Goal: Task Accomplishment & Management: Manage account settings

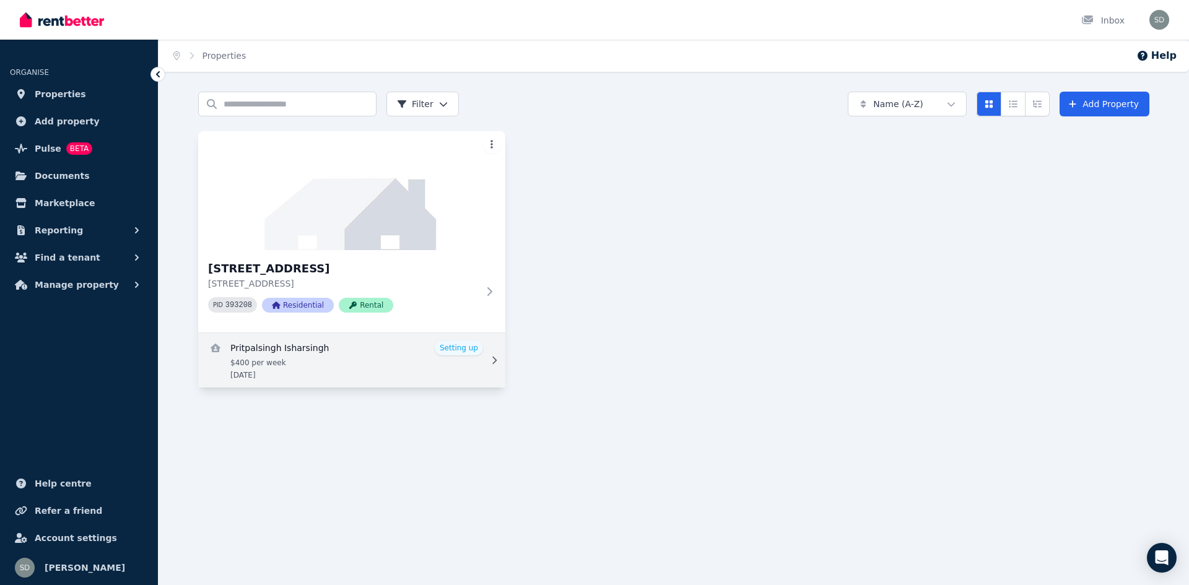
click at [465, 366] on link "View details for Pritpalsingh Isharsingh" at bounding box center [351, 360] width 307 height 55
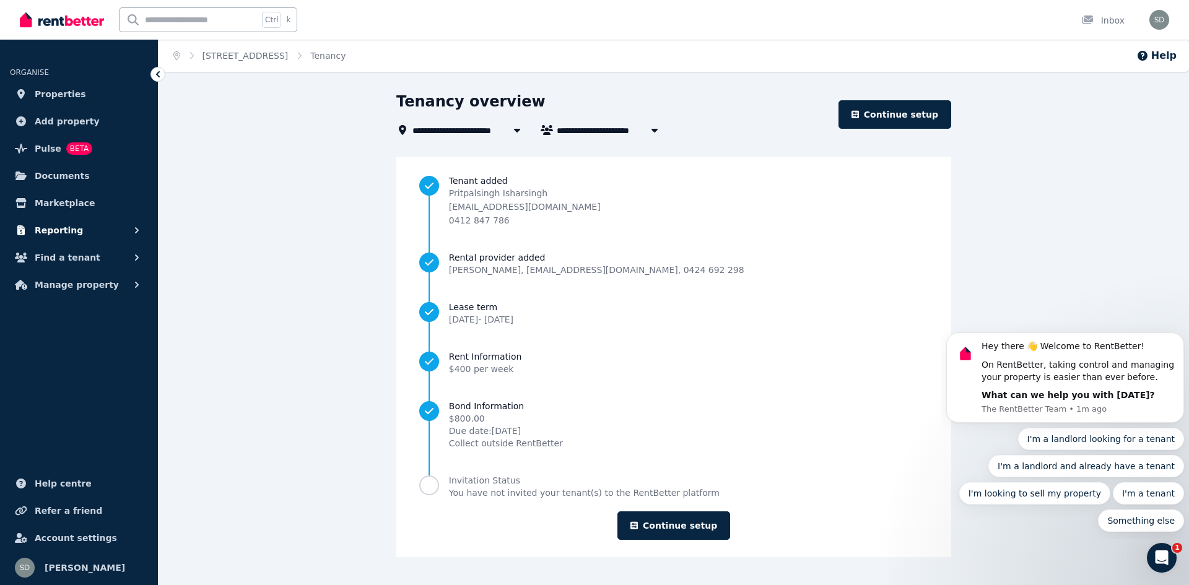
click at [82, 237] on button "Reporting" at bounding box center [79, 230] width 138 height 25
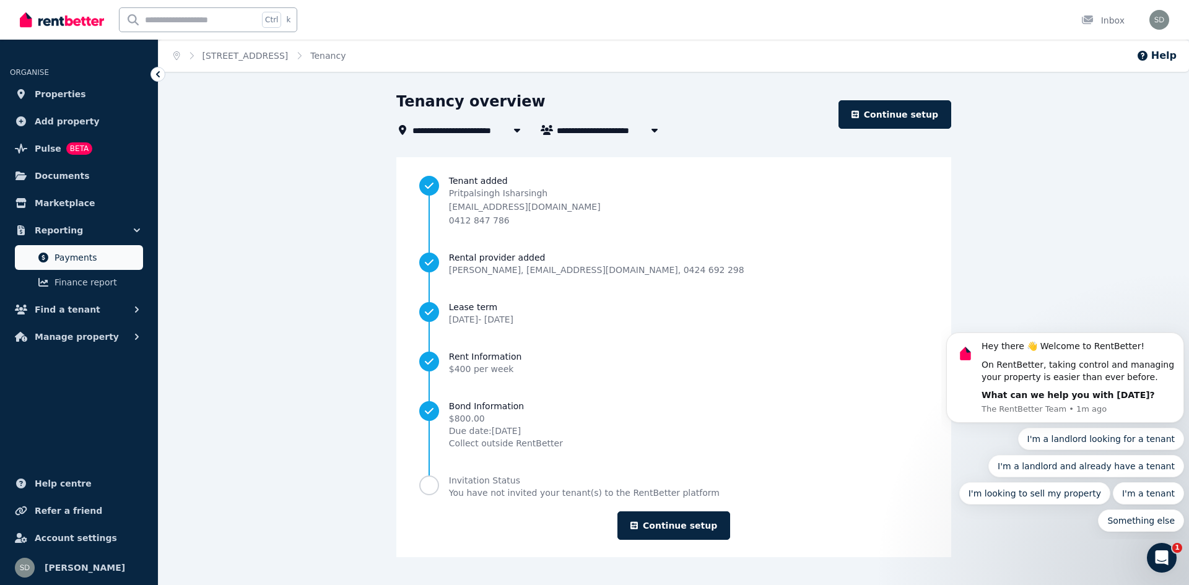
click at [76, 254] on span "Payments" at bounding box center [97, 257] width 84 height 15
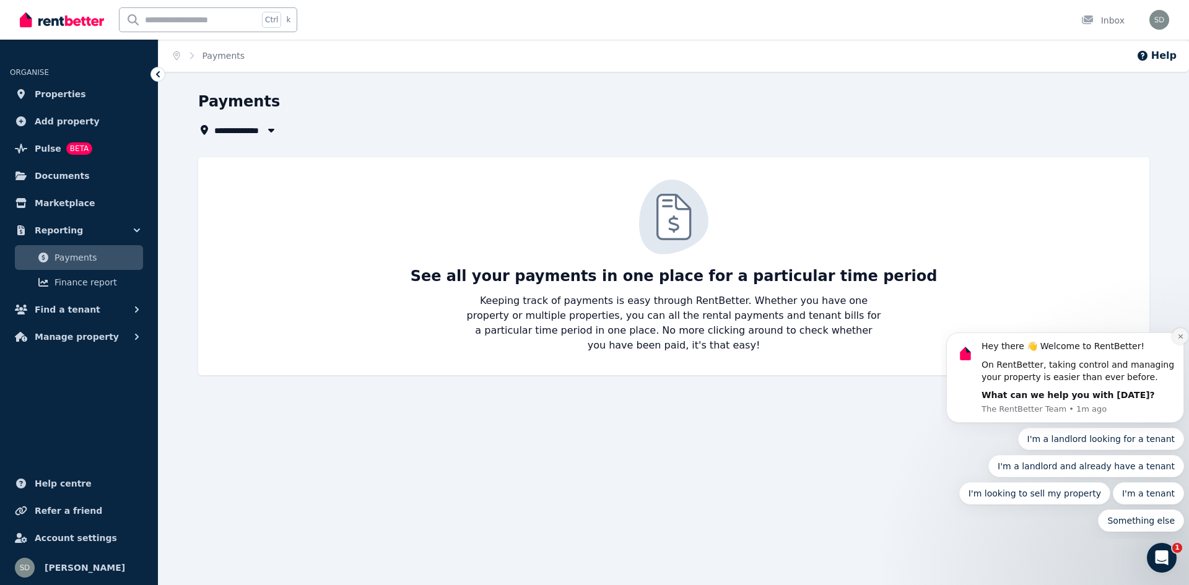
click at [1181, 341] on button "Dismiss notification" at bounding box center [1180, 336] width 16 height 16
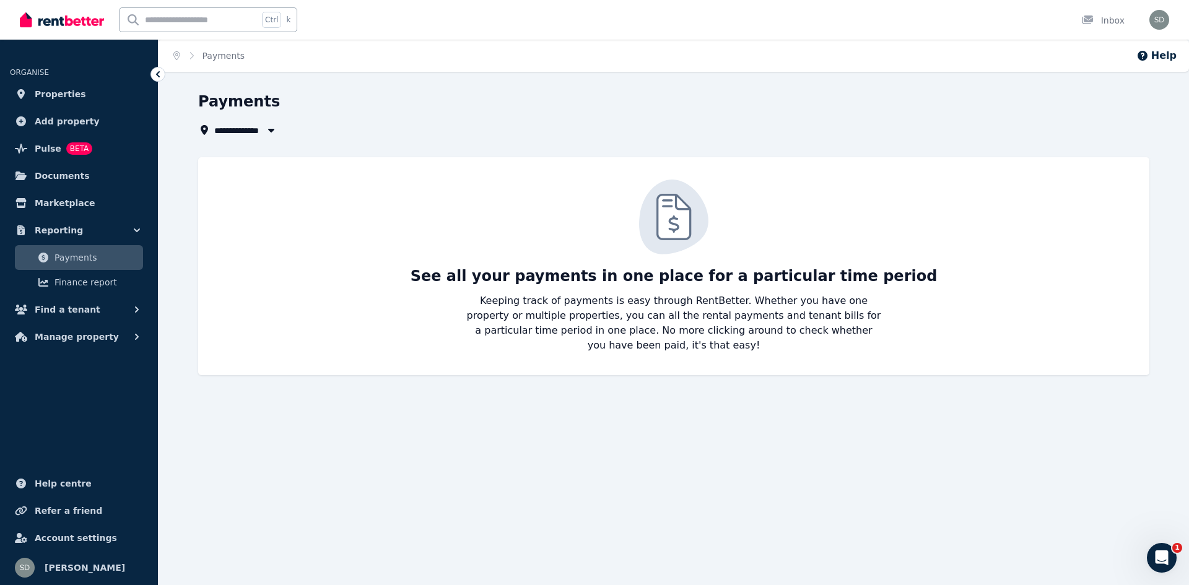
click at [273, 133] on icon "button" at bounding box center [271, 130] width 12 height 10
click at [279, 178] on span "[STREET_ADDRESS]" at bounding box center [284, 176] width 125 height 12
type input "**********"
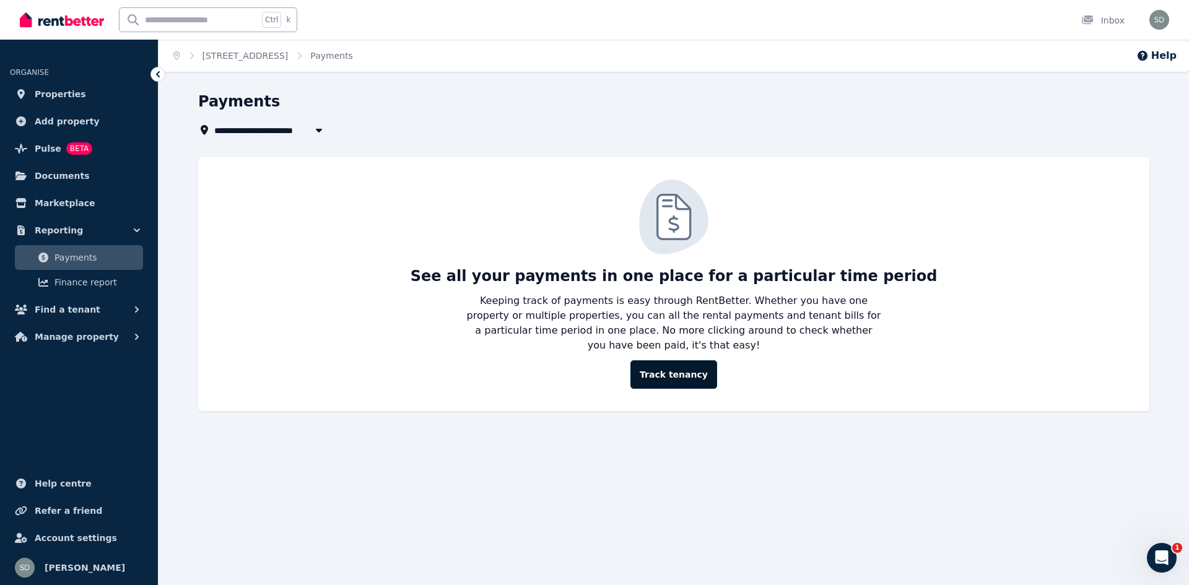
click at [692, 365] on link "Track tenancy" at bounding box center [674, 374] width 87 height 28
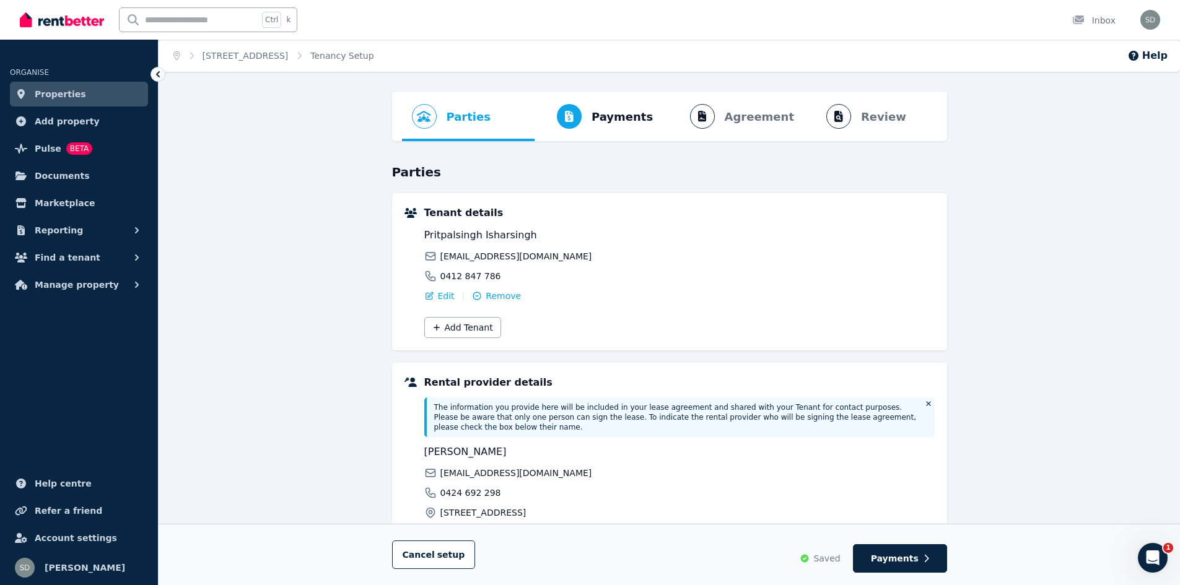
scroll to position [133, 0]
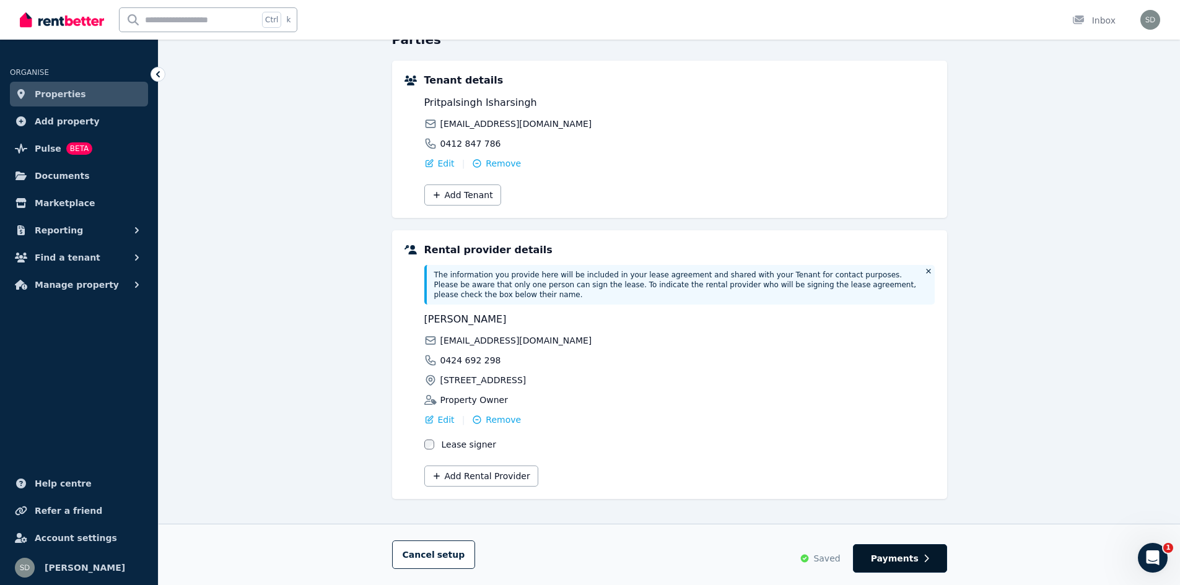
click at [897, 557] on span "Payments" at bounding box center [895, 558] width 48 height 12
select select "**********"
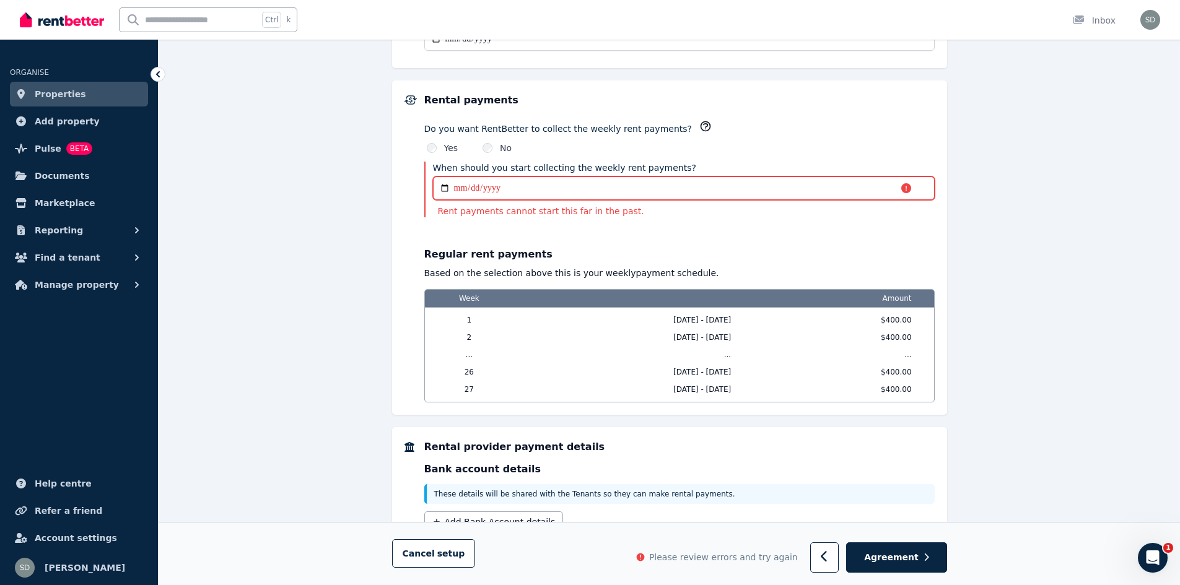
scroll to position [1009, 0]
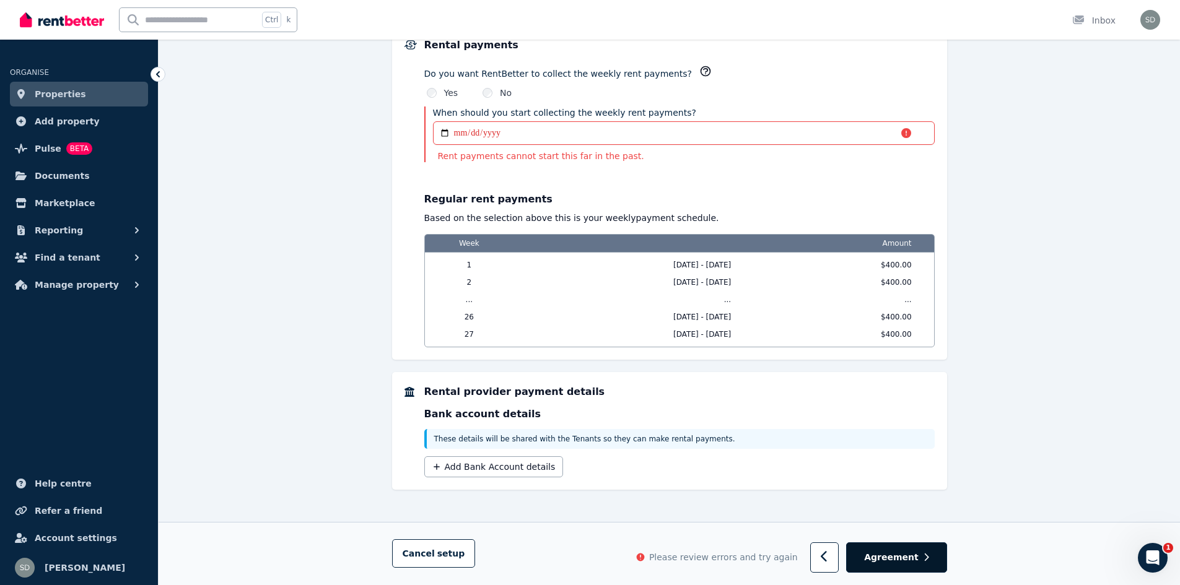
click at [910, 556] on span "Agreement" at bounding box center [891, 558] width 55 height 12
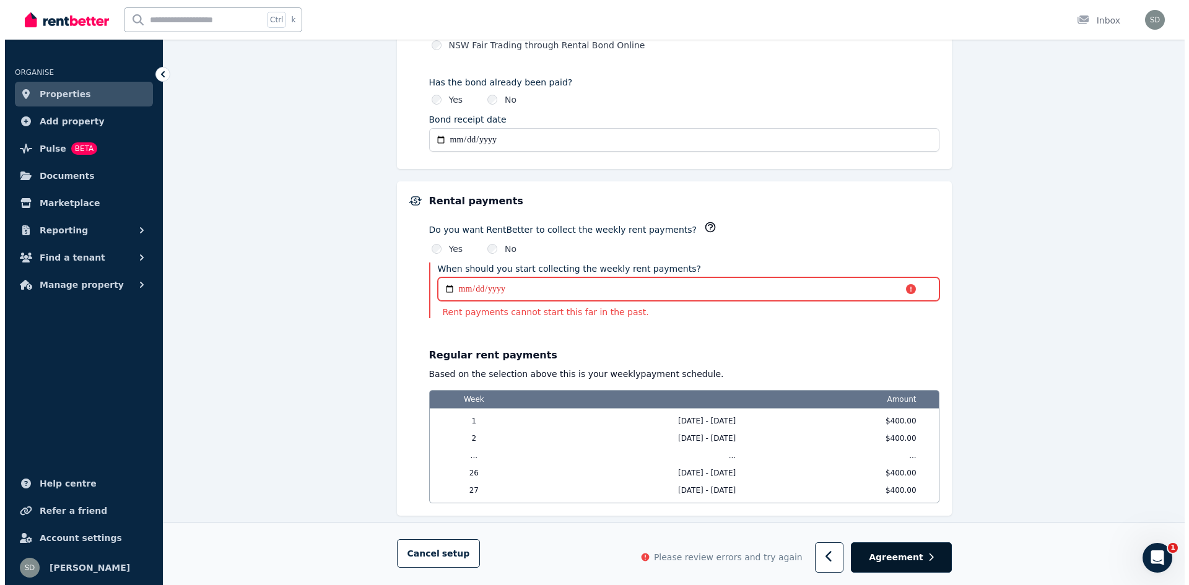
scroll to position [847, 0]
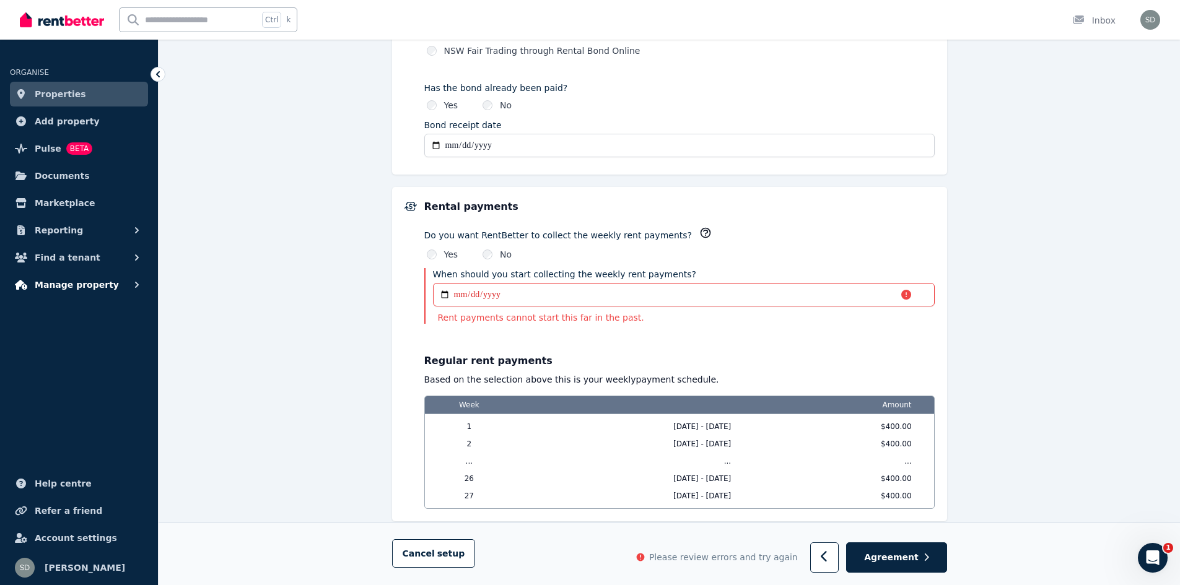
click at [97, 289] on span "Manage property" at bounding box center [77, 284] width 84 height 15
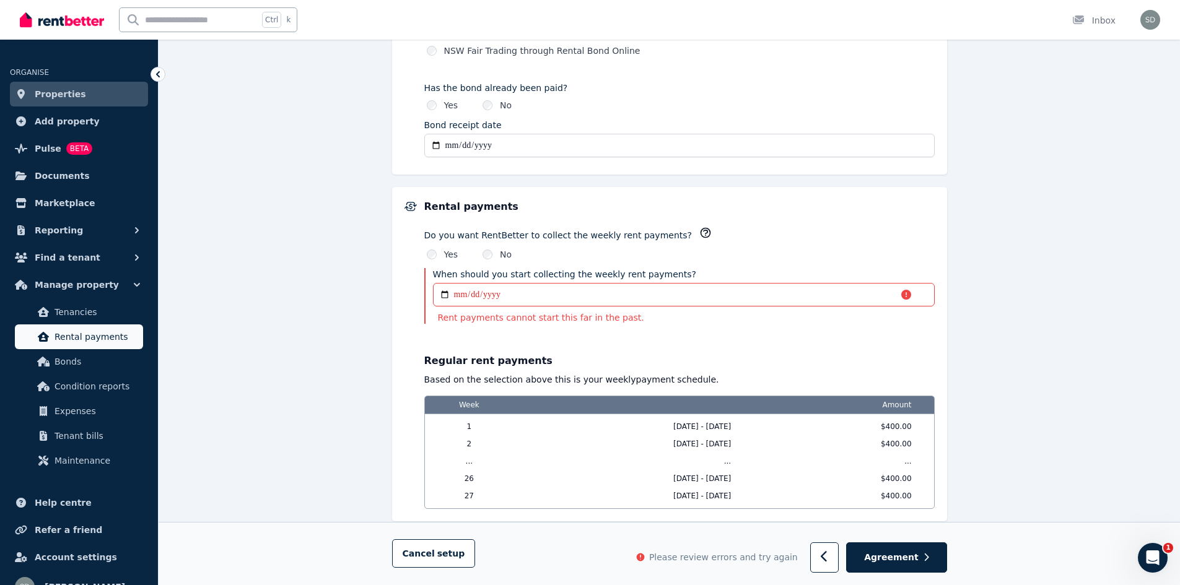
click at [68, 340] on span "Rental payments" at bounding box center [97, 337] width 84 height 15
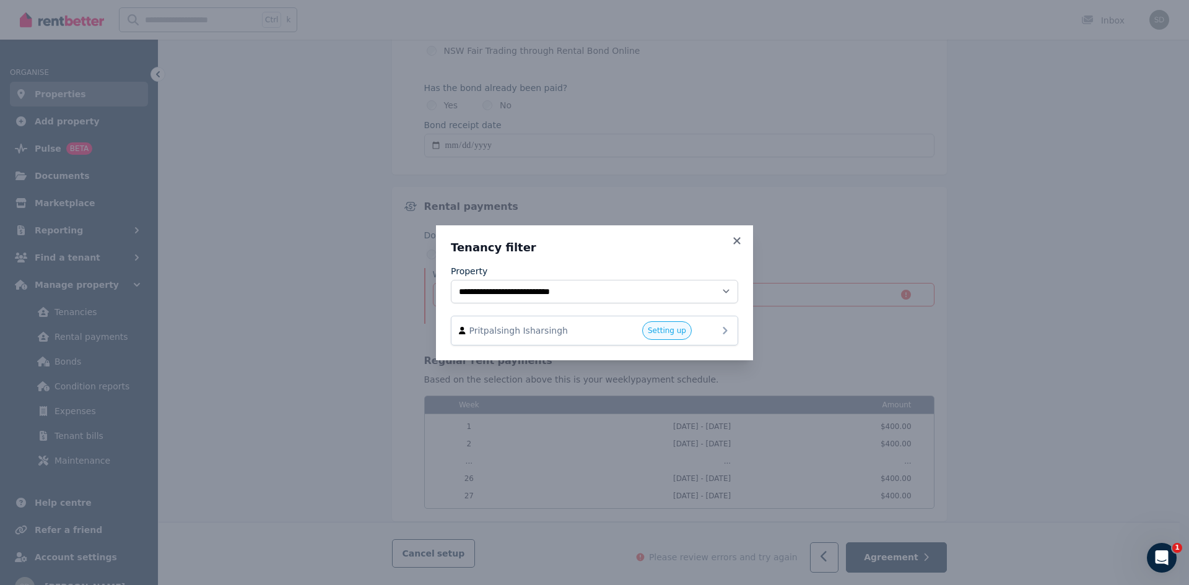
click at [665, 338] on span "Setting up" at bounding box center [667, 330] width 50 height 19
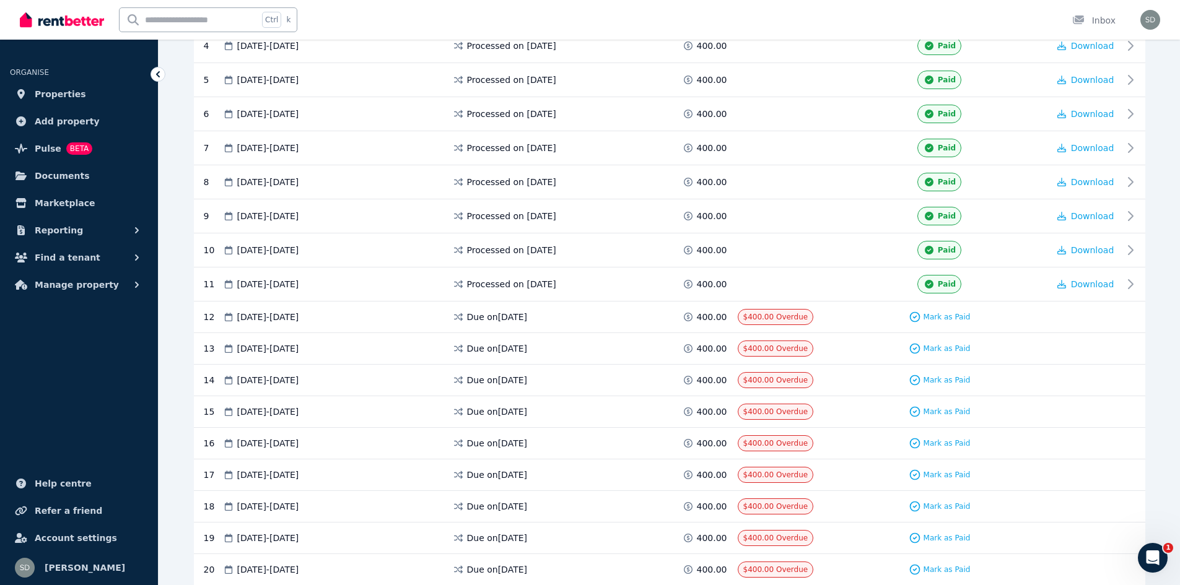
scroll to position [357, 0]
click at [941, 320] on span "Mark as Paid" at bounding box center [946, 317] width 47 height 10
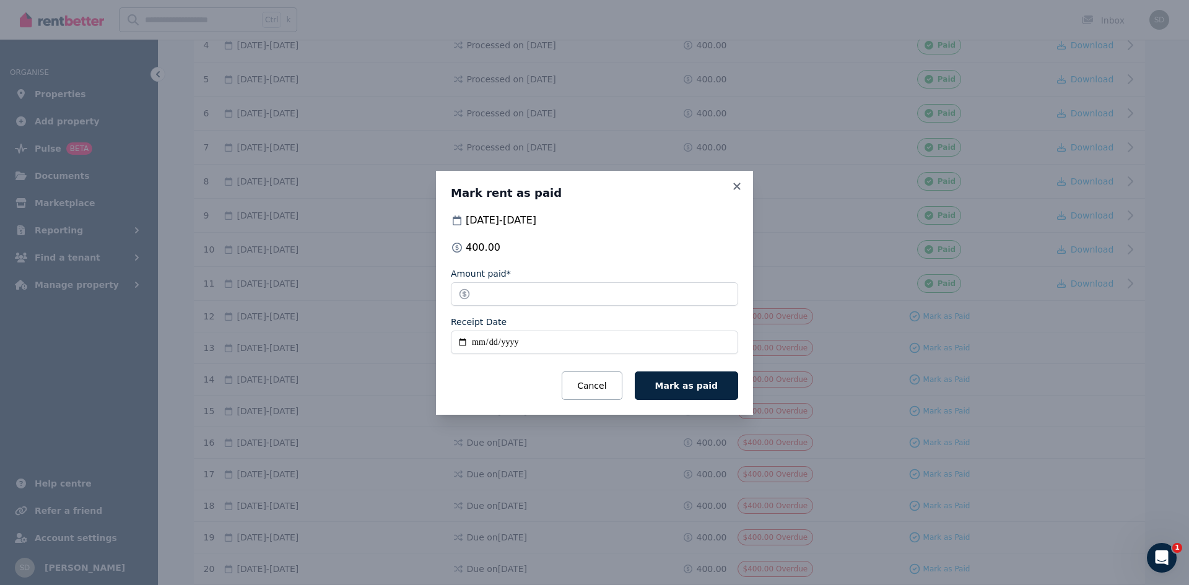
click at [544, 346] on input "Receipt Date" at bounding box center [594, 343] width 287 height 24
click at [461, 344] on input "Receipt Date" at bounding box center [594, 343] width 287 height 24
type input "**********"
click at [695, 388] on span "Mark as paid" at bounding box center [686, 386] width 63 height 10
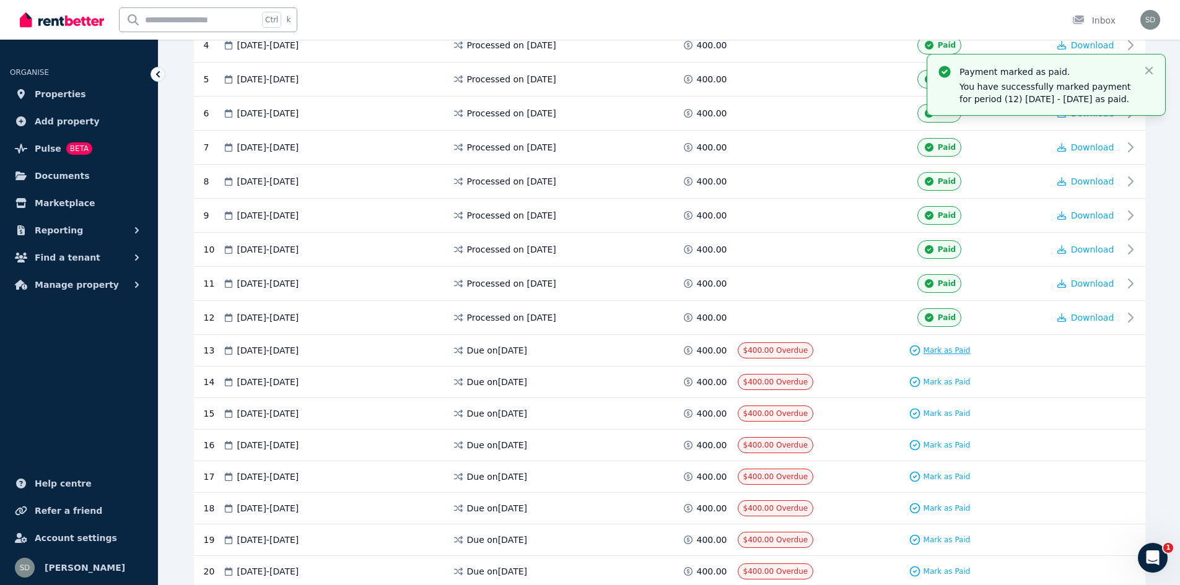
click at [936, 352] on span "Mark as Paid" at bounding box center [946, 351] width 47 height 10
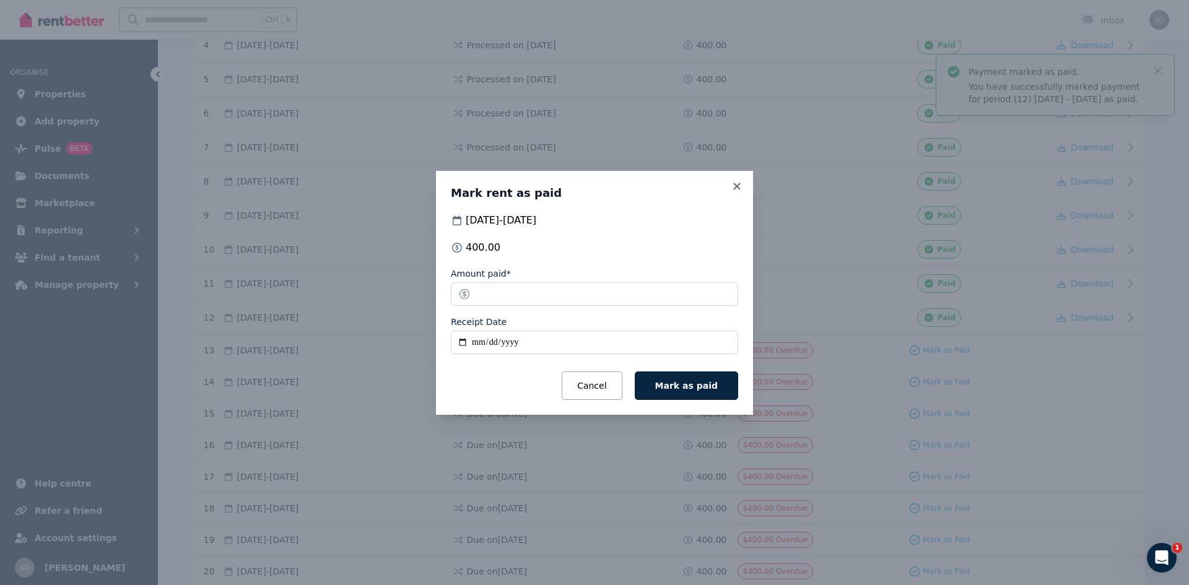
click at [479, 346] on input "Receipt Date" at bounding box center [594, 343] width 287 height 24
click at [465, 345] on input "Receipt Date" at bounding box center [594, 343] width 287 height 24
type input "**********"
click at [698, 383] on span "Mark as paid" at bounding box center [686, 386] width 63 height 10
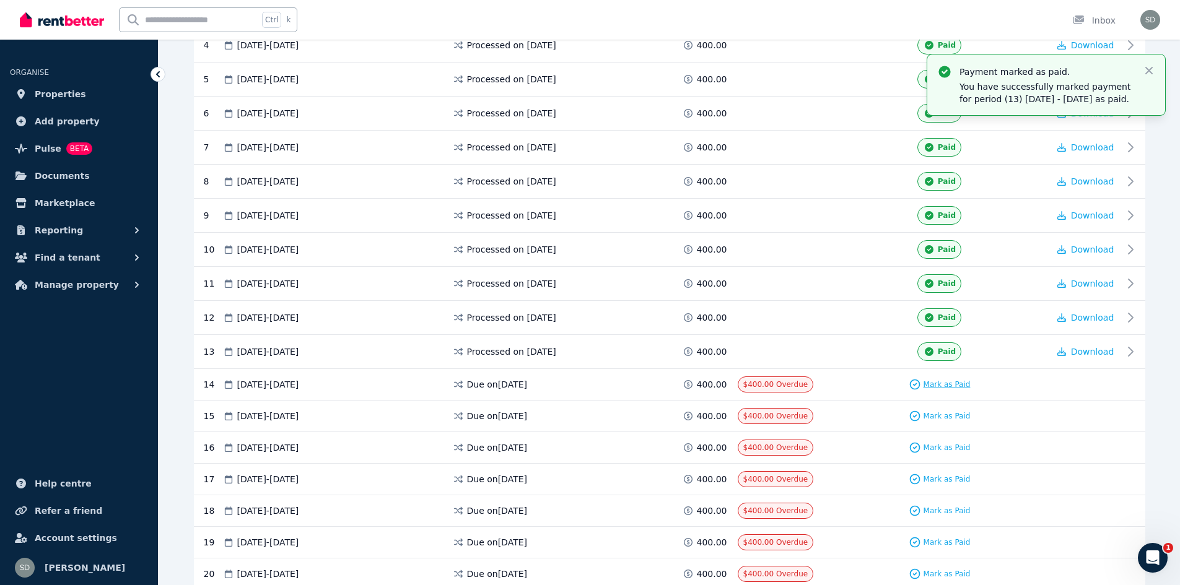
click at [944, 386] on span "Mark as Paid" at bounding box center [946, 385] width 47 height 10
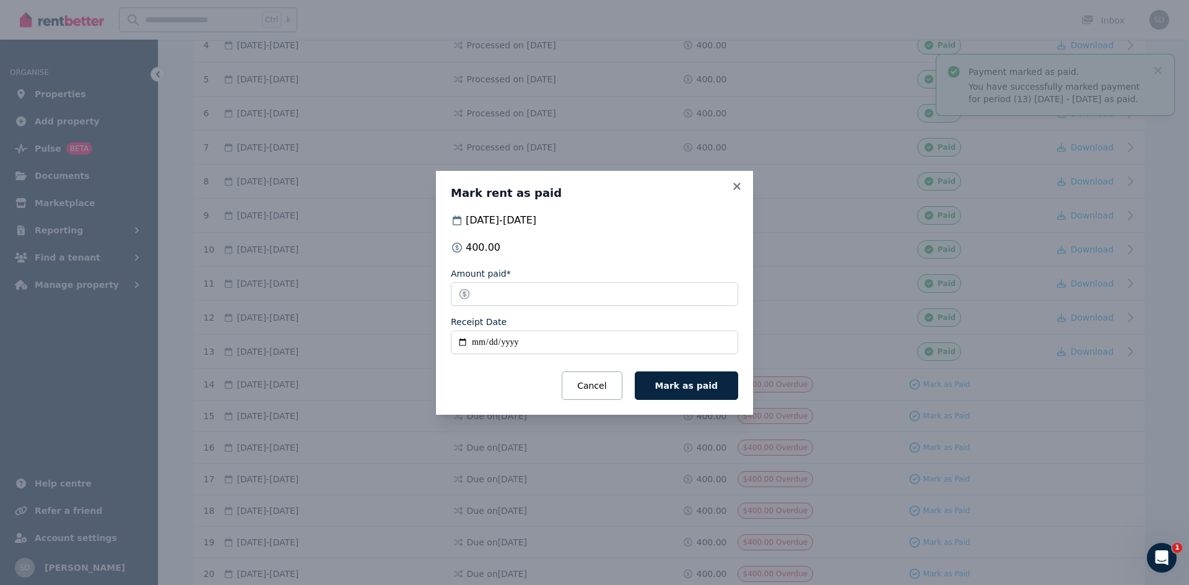
click at [460, 341] on input "Receipt Date" at bounding box center [594, 343] width 287 height 24
type input "**********"
click at [702, 390] on span "Mark as paid" at bounding box center [686, 386] width 63 height 10
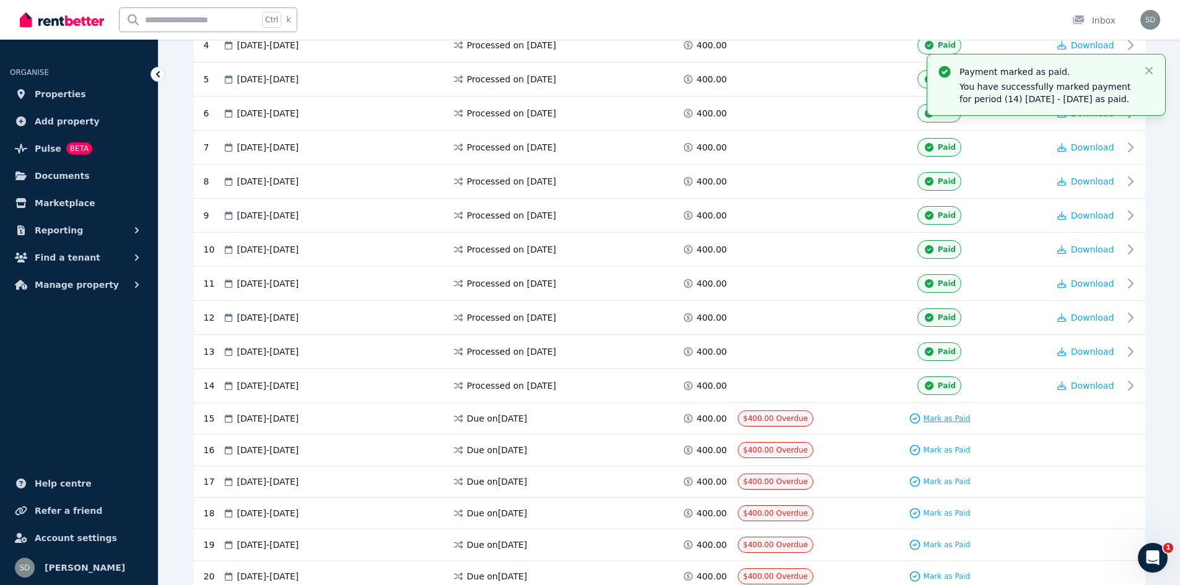
click at [949, 422] on span "Mark as Paid" at bounding box center [946, 419] width 47 height 10
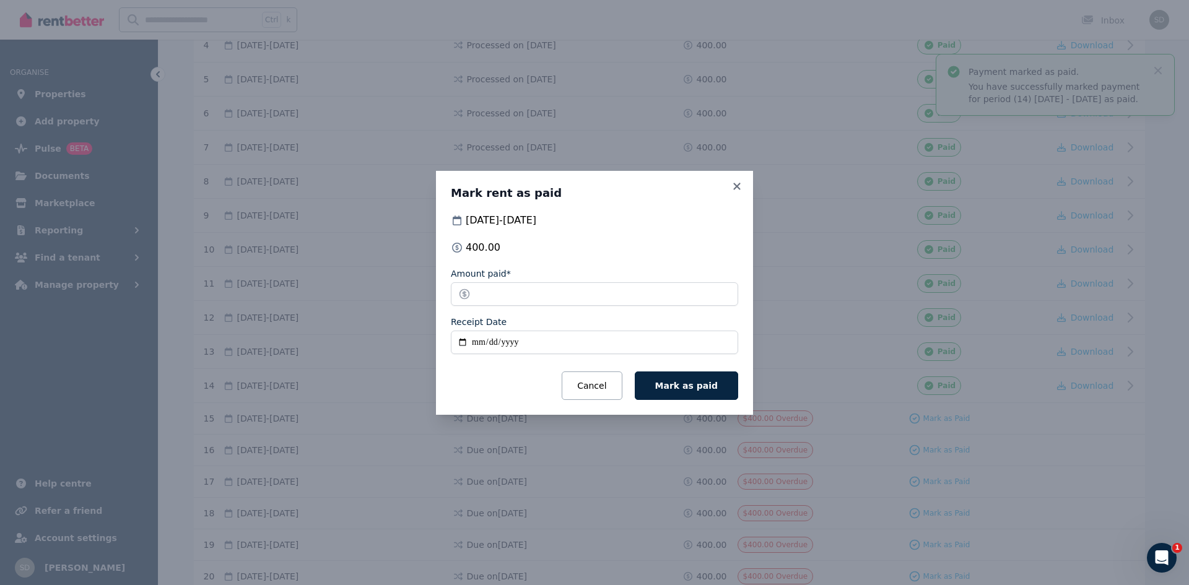
click at [461, 343] on input "Receipt Date" at bounding box center [594, 343] width 287 height 24
type input "**********"
click at [688, 388] on span "Mark as paid" at bounding box center [686, 386] width 63 height 10
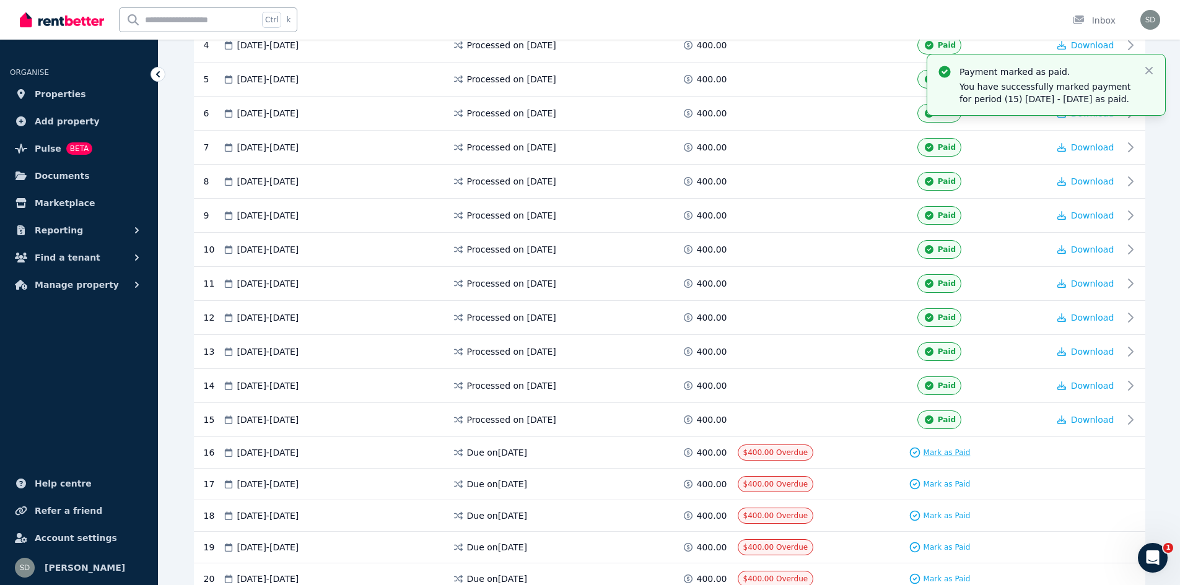
click at [963, 452] on span "Mark as Paid" at bounding box center [946, 453] width 47 height 10
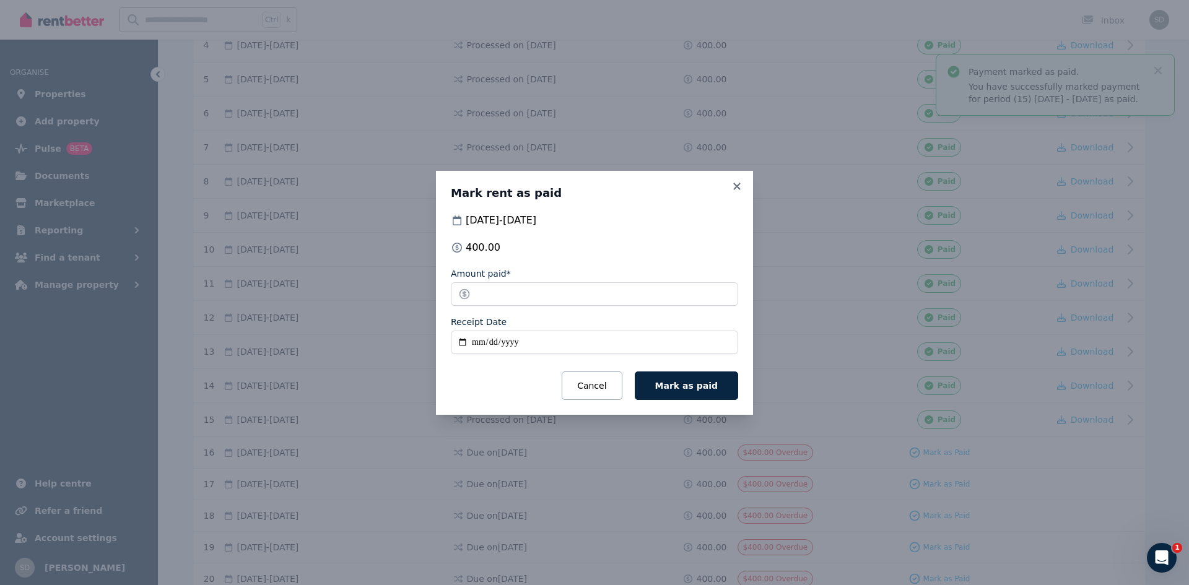
click at [464, 344] on input "Receipt Date" at bounding box center [594, 343] width 287 height 24
type input "**********"
click at [693, 386] on span "Mark as paid" at bounding box center [686, 386] width 63 height 10
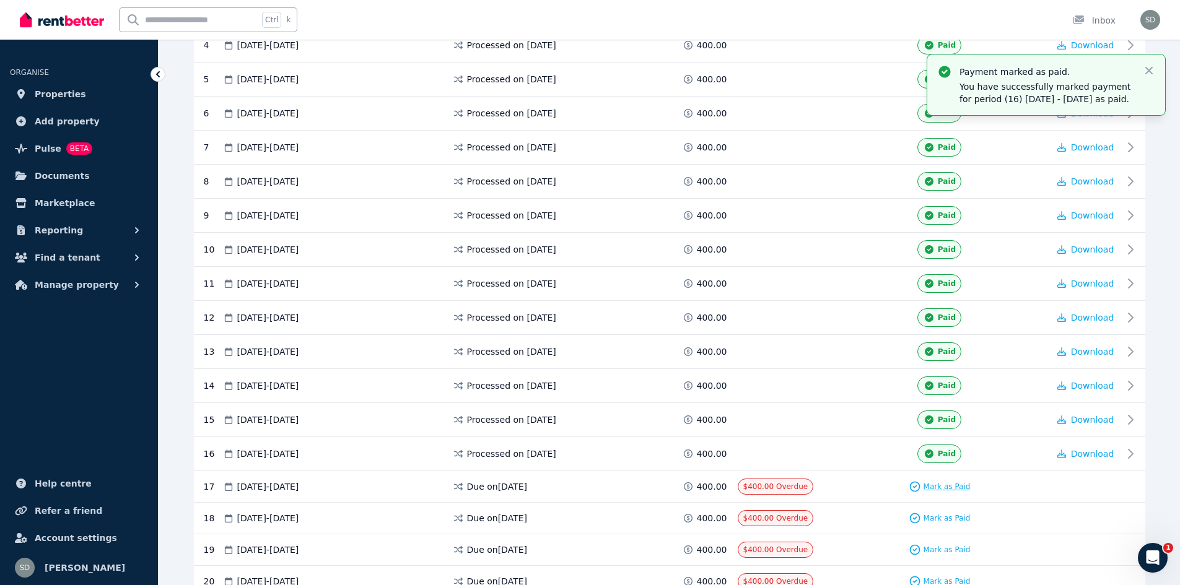
click at [948, 488] on span "Mark as Paid" at bounding box center [946, 487] width 47 height 10
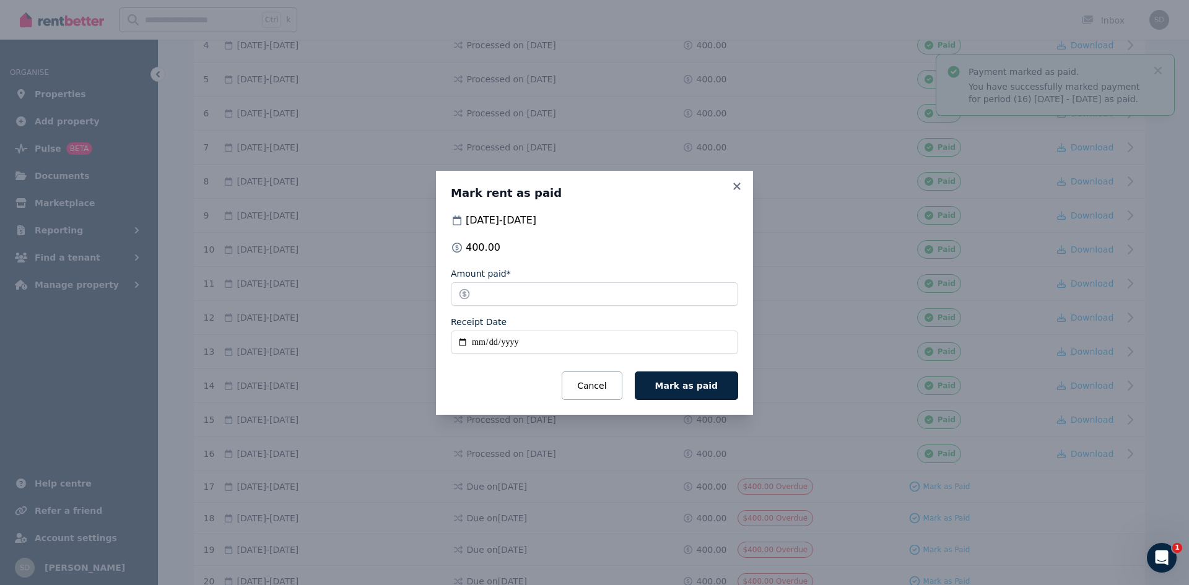
click at [466, 346] on input "Receipt Date" at bounding box center [594, 343] width 287 height 24
type input "**********"
click at [685, 393] on button "Mark as paid" at bounding box center [686, 386] width 103 height 28
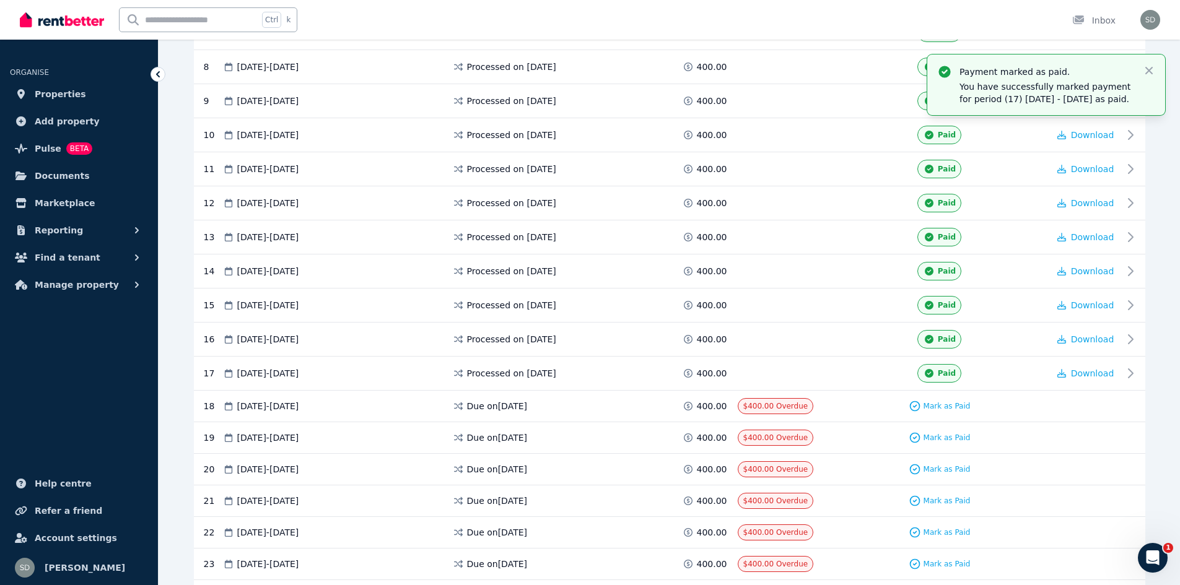
scroll to position [100, 0]
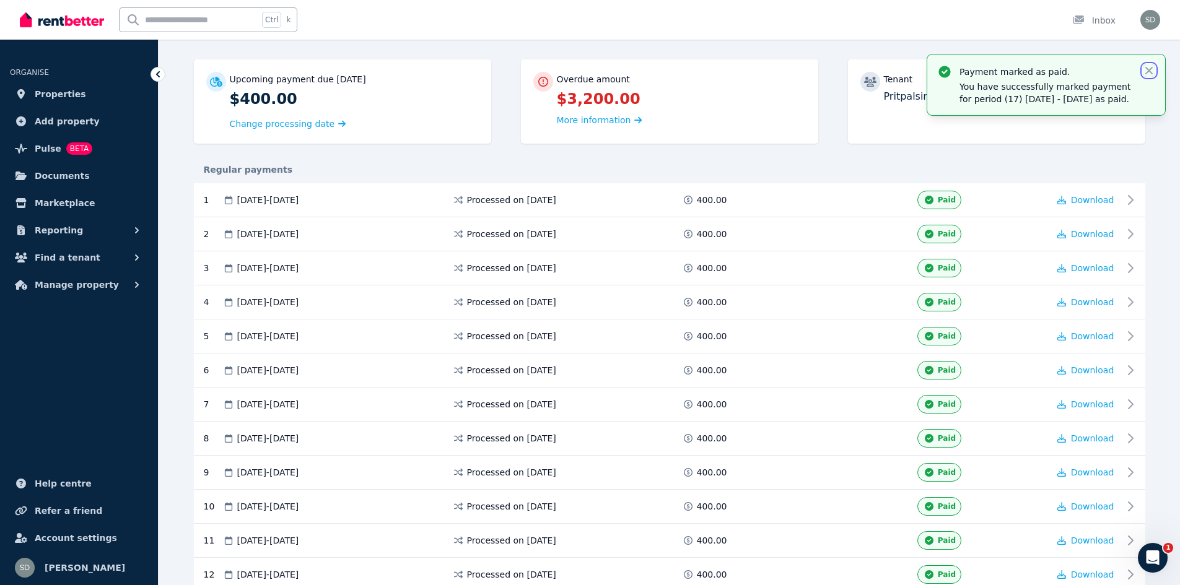
click at [1152, 72] on icon "button" at bounding box center [1149, 70] width 12 height 12
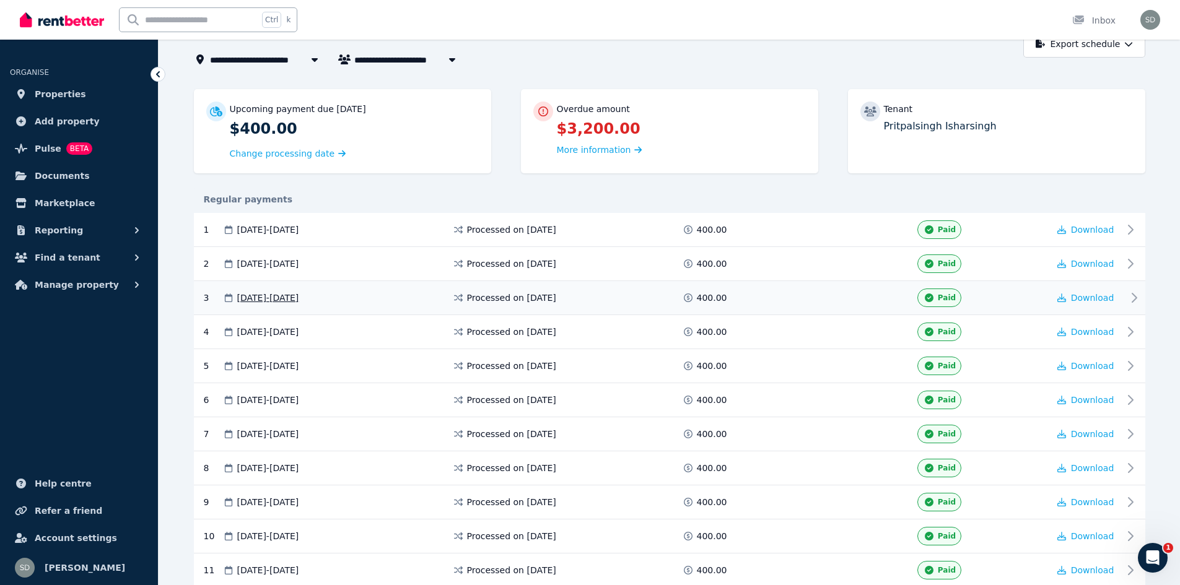
scroll to position [0, 0]
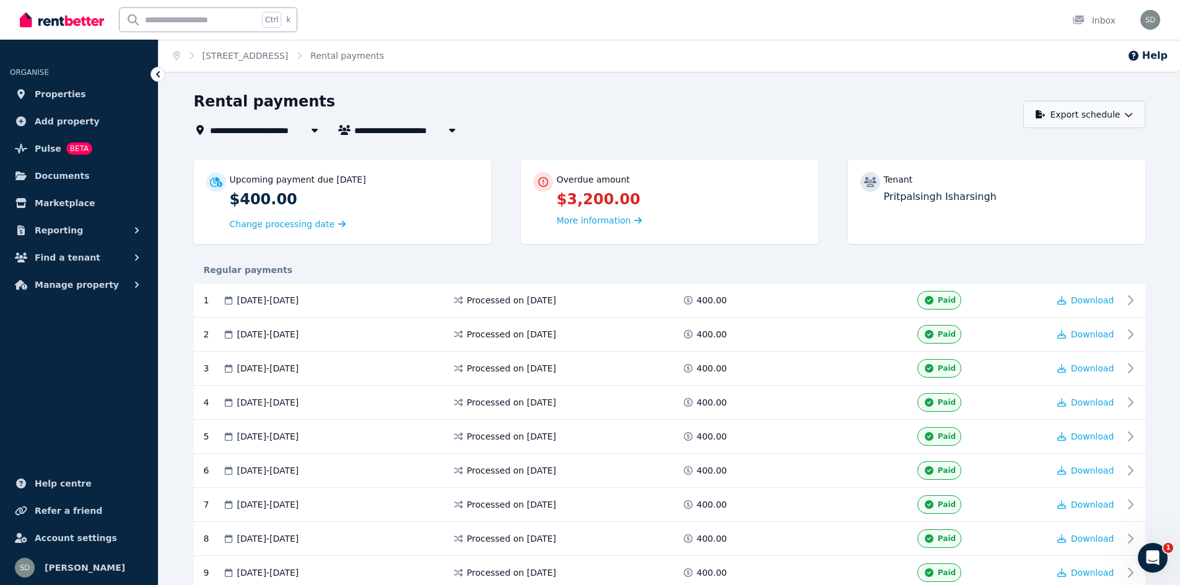
click at [1128, 114] on icon "button" at bounding box center [1128, 114] width 9 height 9
click at [1042, 147] on p "PDF" at bounding box center [1045, 147] width 27 height 12
click at [1129, 115] on icon "button" at bounding box center [1127, 115] width 7 height 4
click at [1053, 170] on p "Excel spreadsheet (xlsx)" at bounding box center [1088, 169] width 116 height 12
